Goal: Information Seeking & Learning: Learn about a topic

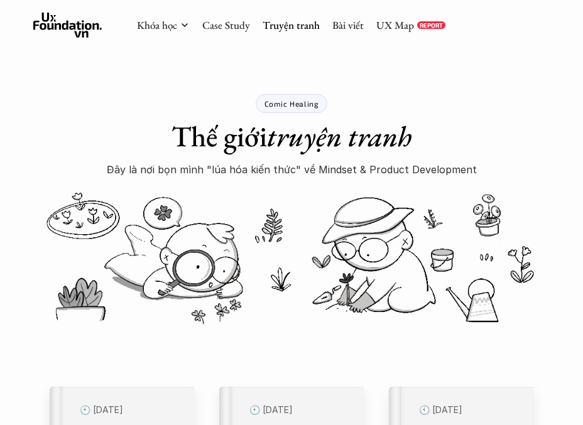
click at [290, 27] on link "Truyện tranh" at bounding box center [291, 25] width 57 height 14
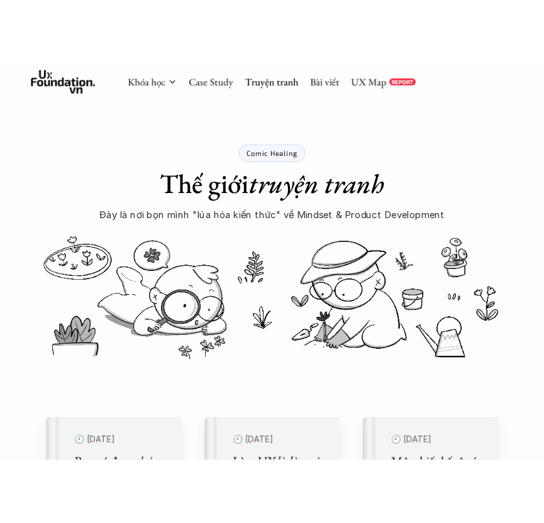
scroll to position [8, 0]
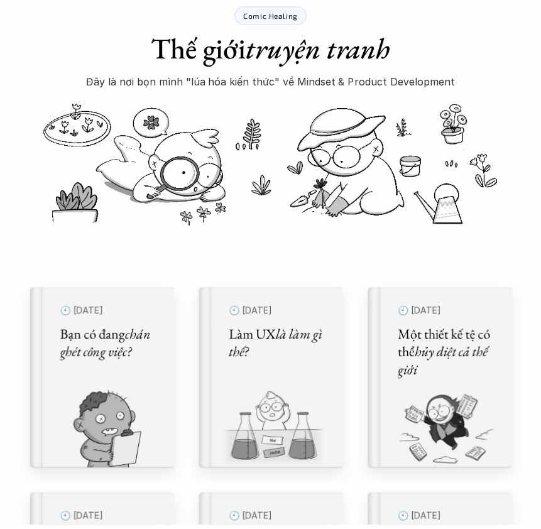
scroll to position [106, 0]
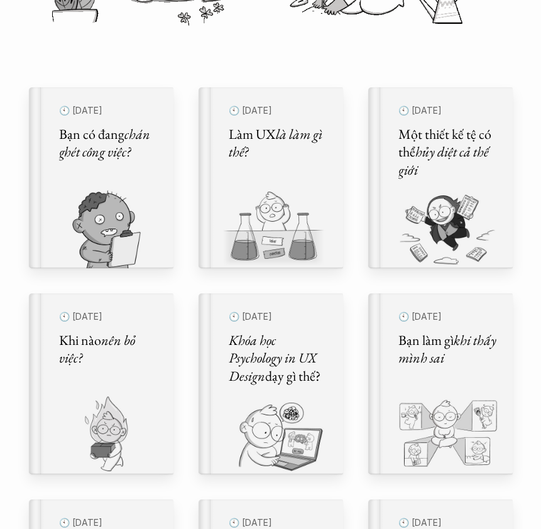
click at [114, 210] on img at bounding box center [94, 229] width 130 height 79
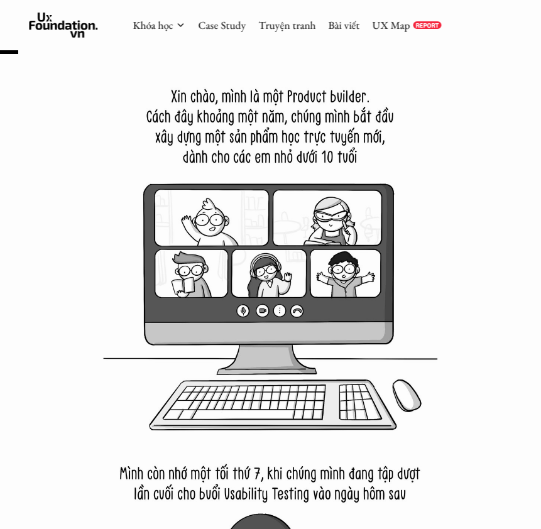
scroll to position [543, 0]
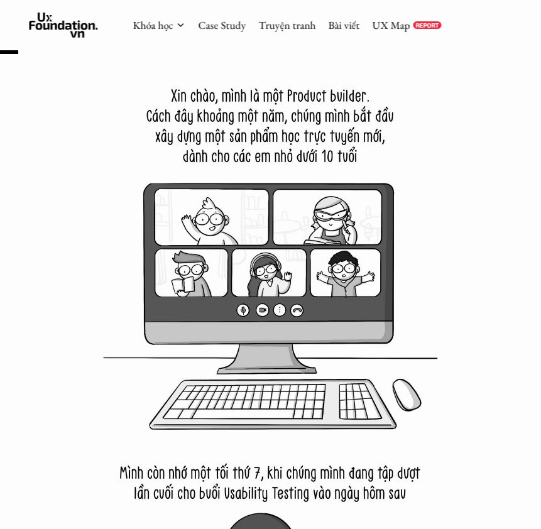
click at [118, 388] on img at bounding box center [270, 246] width 379 height 379
click at [103, 364] on img at bounding box center [270, 246] width 379 height 379
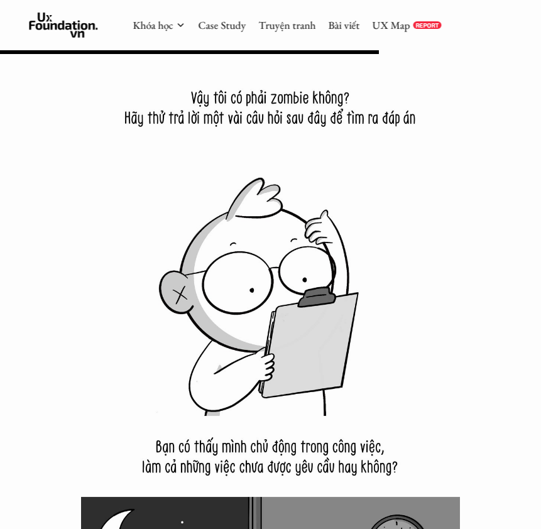
scroll to position [10407, 0]
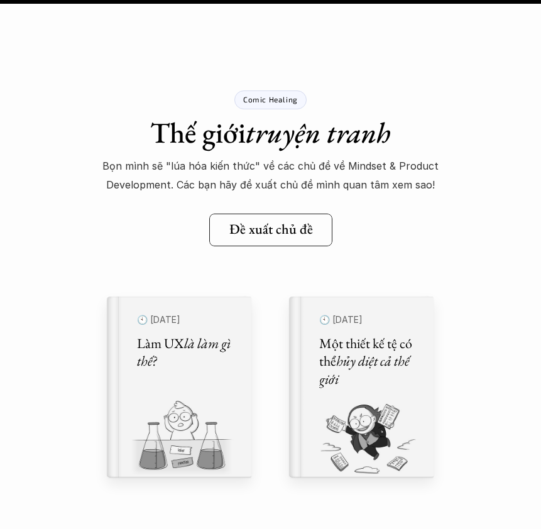
scroll to position [15407, 0]
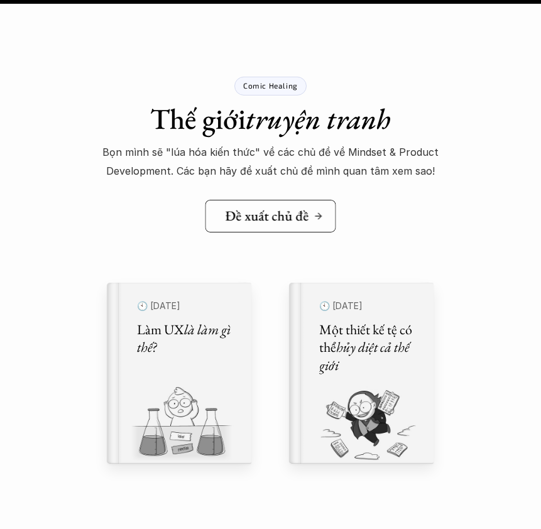
click at [257, 223] on h5 "Đề xuất chủ đề" at bounding box center [267, 215] width 84 height 16
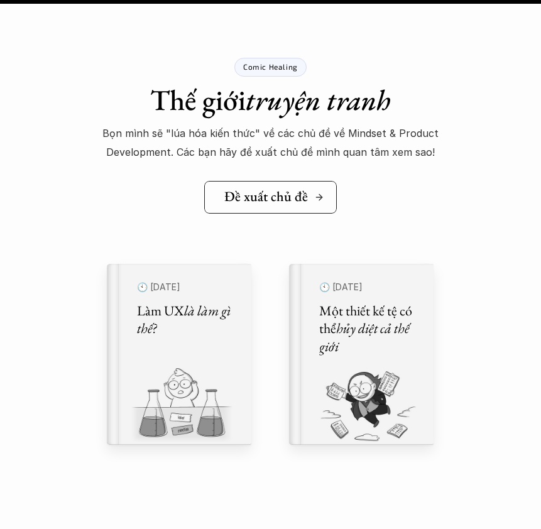
scroll to position [15426, 0]
click at [342, 418] on img at bounding box center [354, 405] width 130 height 79
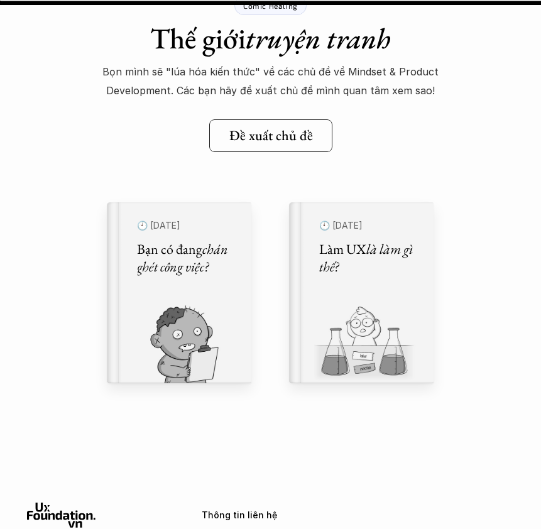
scroll to position [11718, 0]
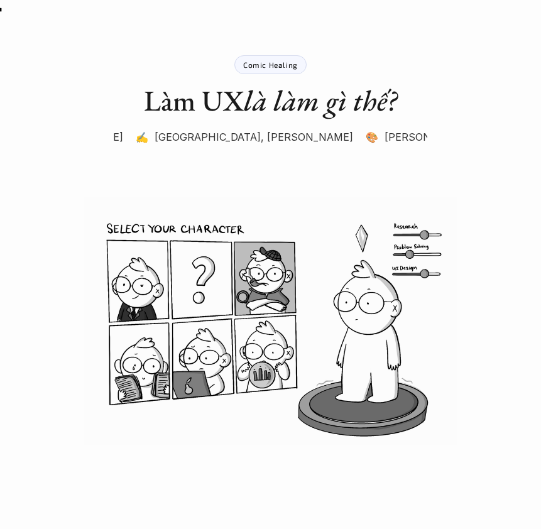
scroll to position [40, 0]
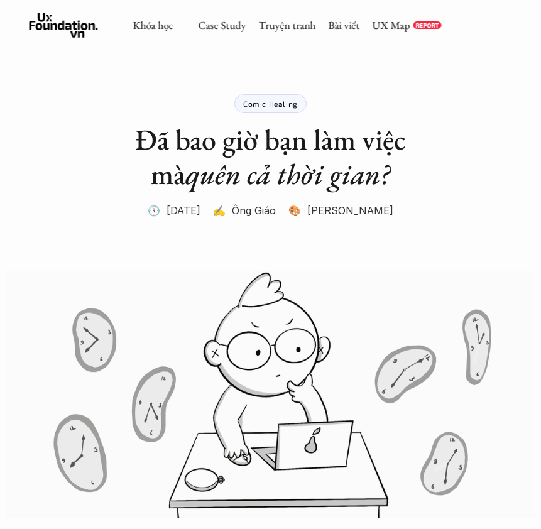
scroll to position [57, 0]
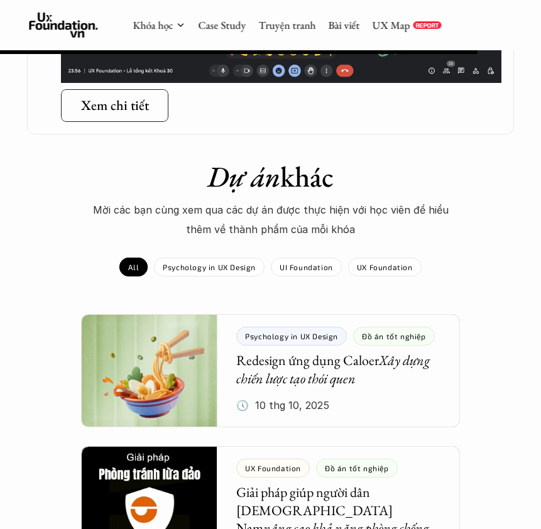
scroll to position [1406, 0]
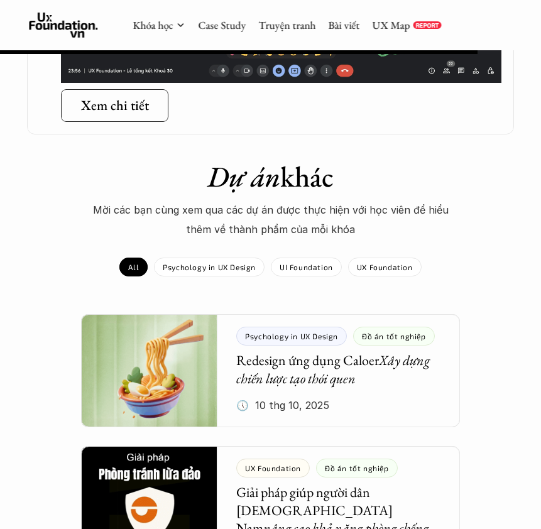
click at [279, 14] on div "Khóa học Case Study Truyện tranh Bài viết UX Map REPORT" at bounding box center [287, 25] width 309 height 25
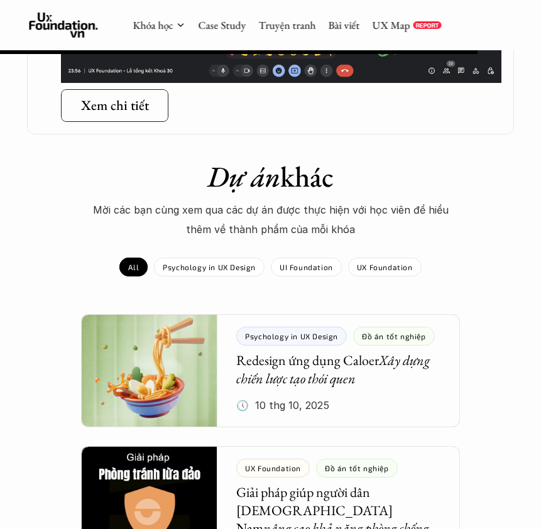
click at [170, 17] on div "Khóa học Case Study Truyện tranh Bài viết UX Map REPORT" at bounding box center [287, 25] width 309 height 25
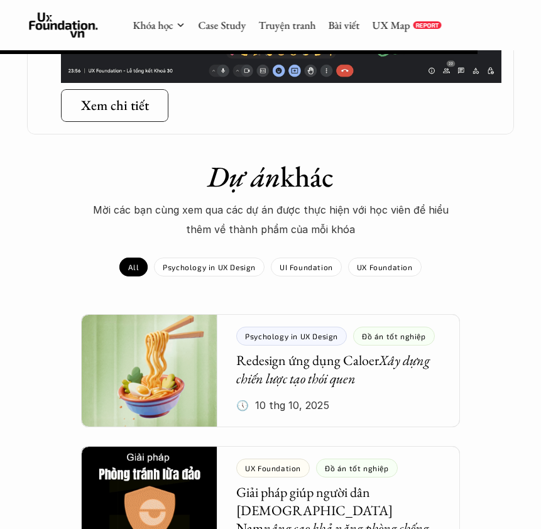
click at [160, 30] on link "Khóa học" at bounding box center [153, 25] width 40 height 14
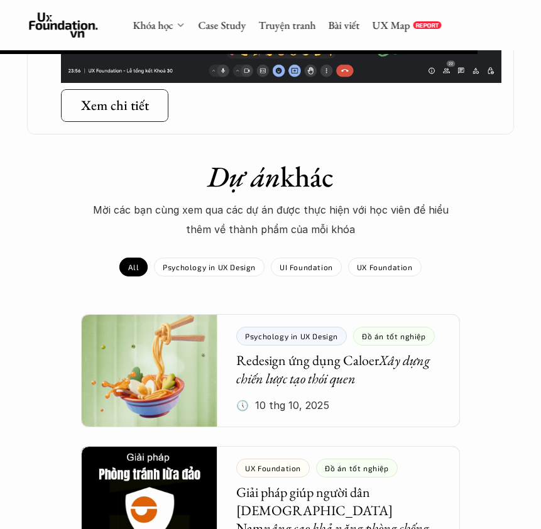
click at [159, 24] on link "Khóa học" at bounding box center [153, 25] width 40 height 14
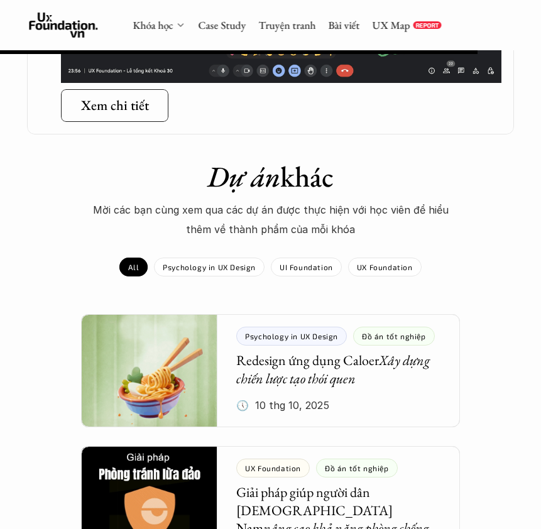
click at [74, 37] on use at bounding box center [63, 25] width 69 height 25
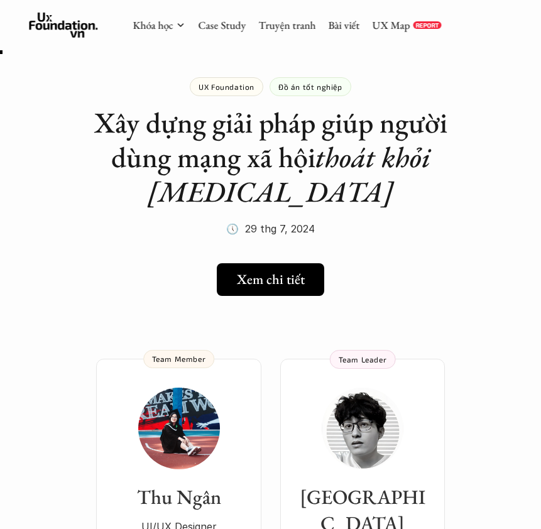
scroll to position [0, 0]
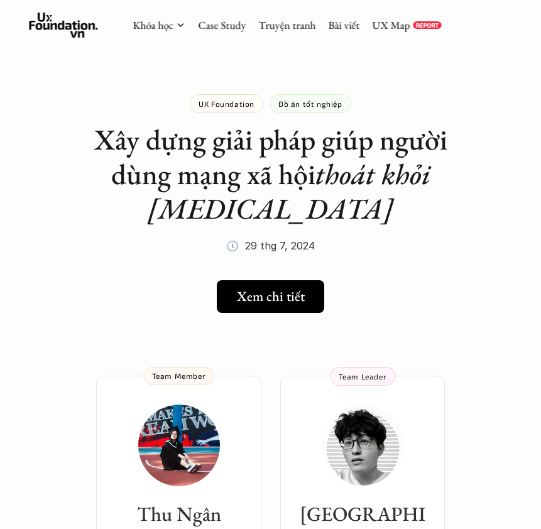
click at [166, 18] on link "Khóa học" at bounding box center [153, 25] width 40 height 14
click at [155, 26] on link "Khóa học" at bounding box center [153, 25] width 40 height 14
click at [70, 32] on icon at bounding box center [63, 25] width 69 height 25
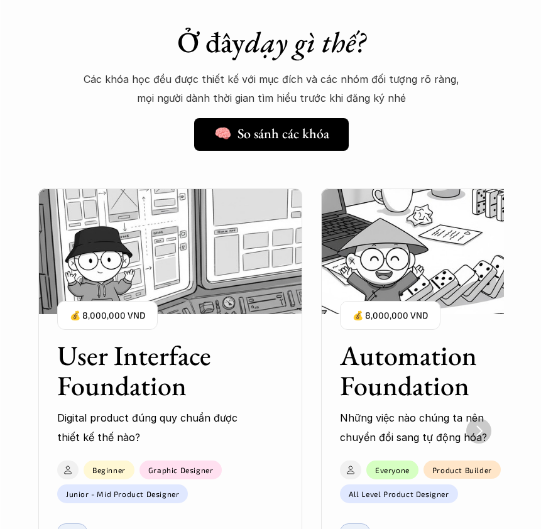
scroll to position [752, 0]
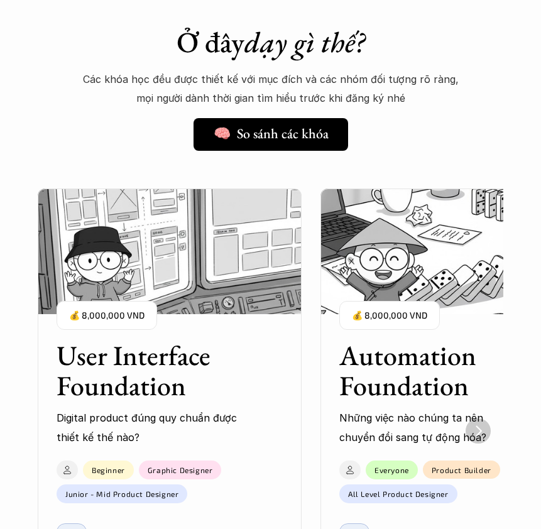
click at [175, 288] on img "1 of 5" at bounding box center [170, 252] width 264 height 126
click at [410, 70] on p "Các khóa học đều được thiết kế với mục đích và các nhóm đối tượng rõ ràng, mọi …" at bounding box center [270, 89] width 377 height 38
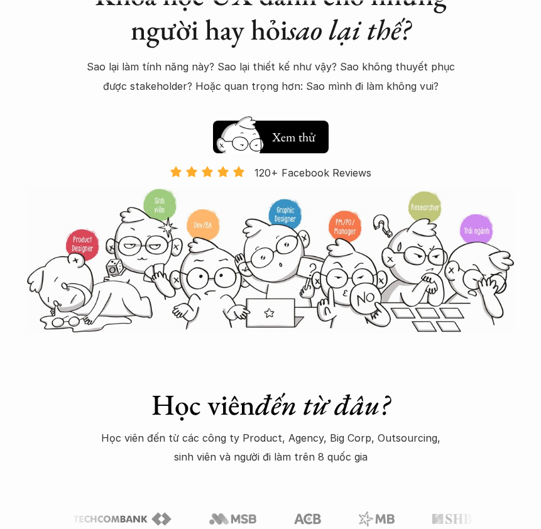
scroll to position [0, 0]
